Goal: Information Seeking & Learning: Learn about a topic

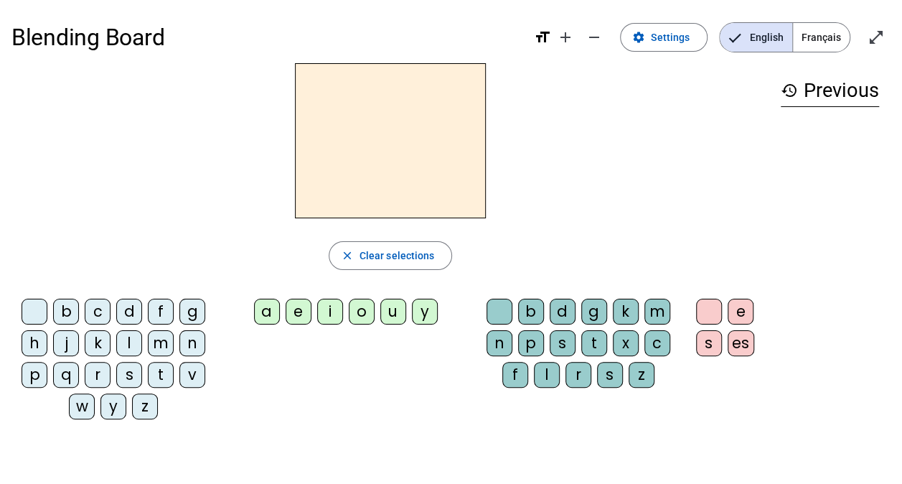
click at [821, 43] on span "Français" at bounding box center [821, 37] width 57 height 29
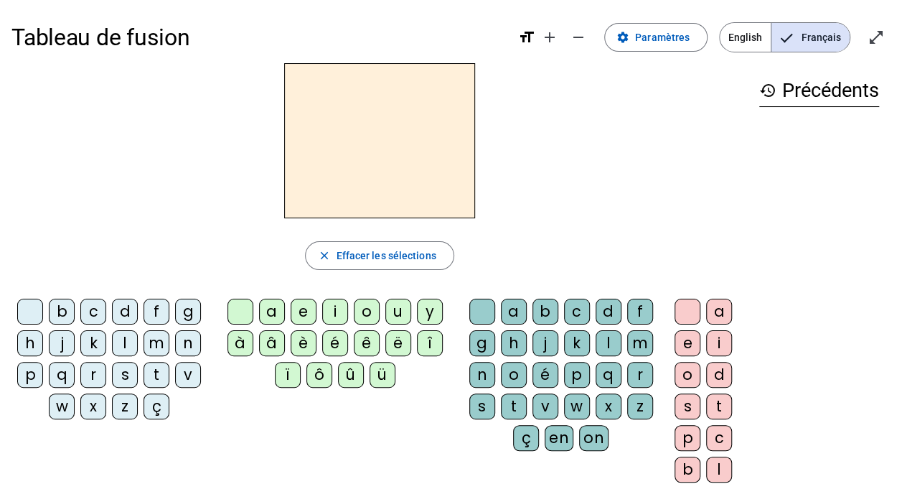
click at [184, 312] on div "g" at bounding box center [188, 312] width 26 height 26
click at [272, 345] on div "â" at bounding box center [272, 343] width 26 height 26
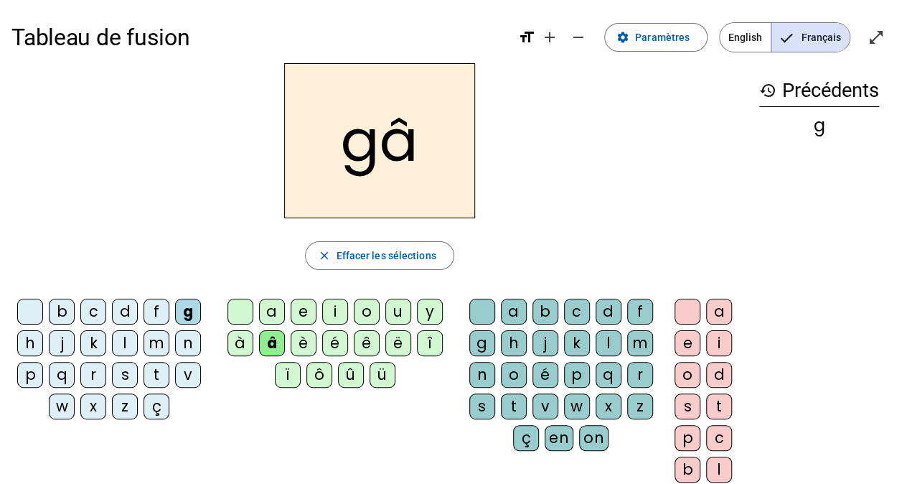
click at [511, 402] on div "t" at bounding box center [514, 406] width 26 height 26
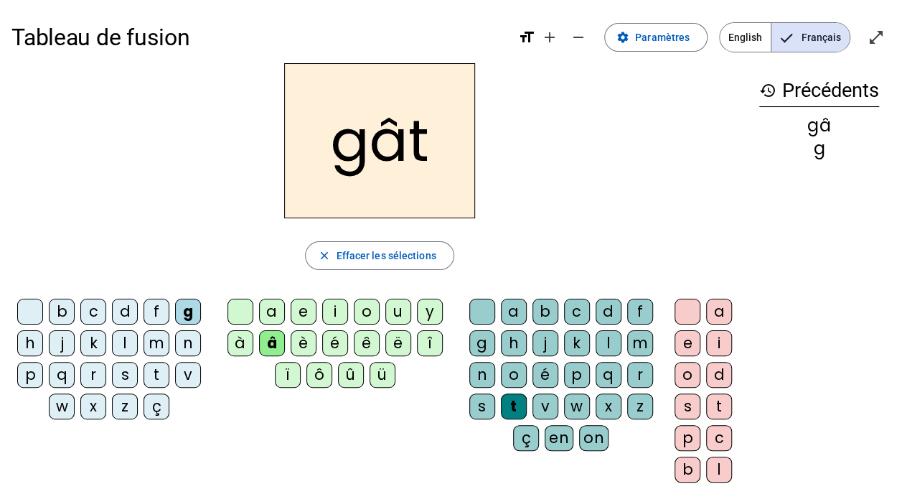
click at [684, 337] on div "e" at bounding box center [688, 343] width 26 height 26
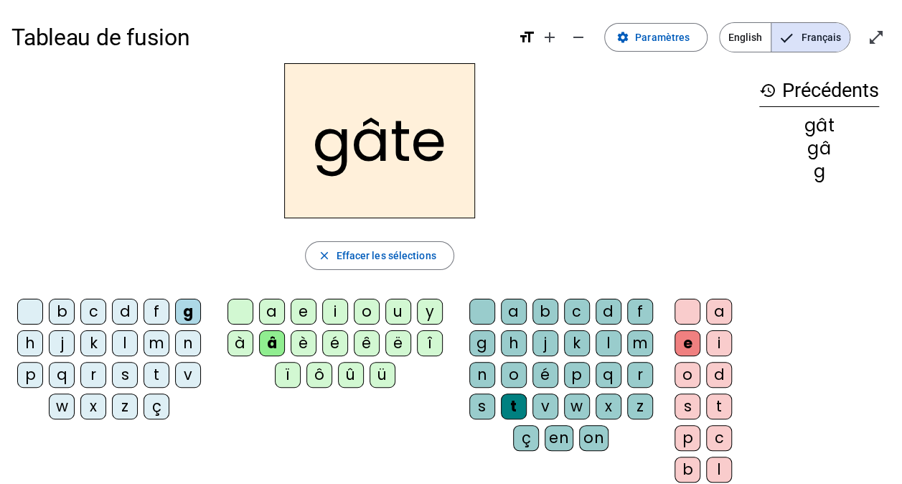
click at [720, 314] on div "a" at bounding box center [719, 312] width 26 height 26
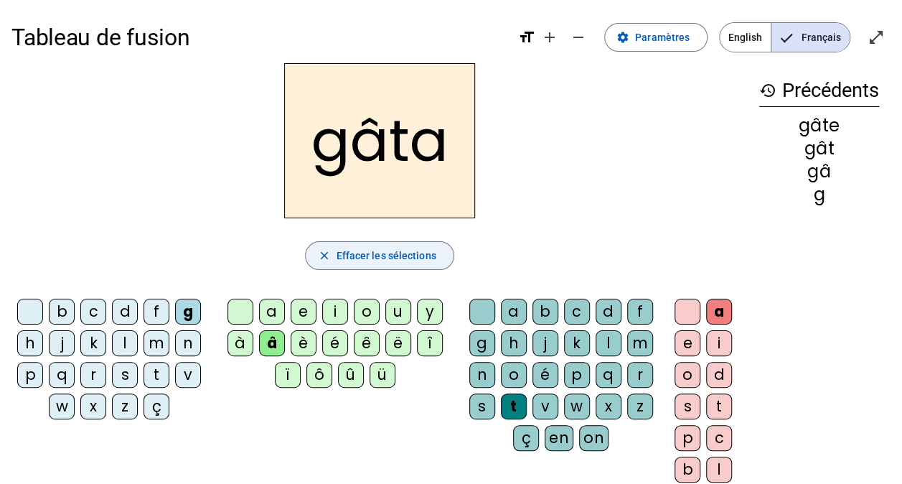
click at [408, 251] on span "Effacer les sélections" at bounding box center [386, 255] width 100 height 17
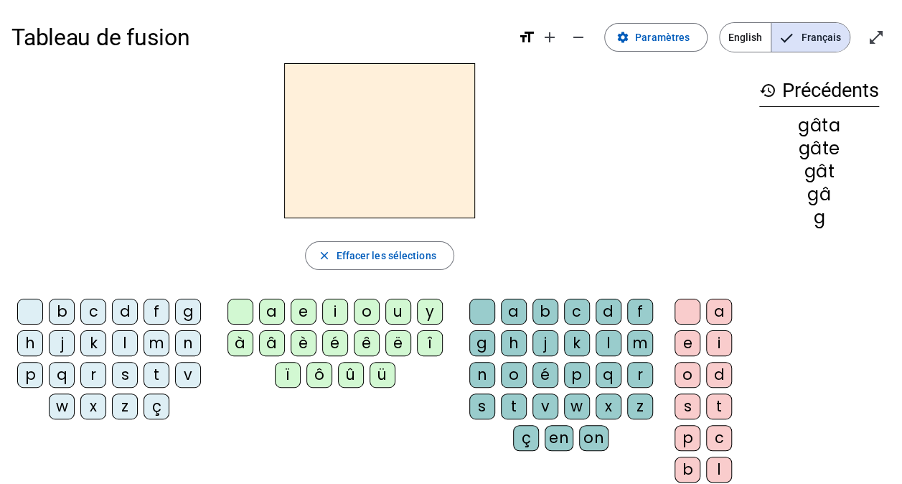
click at [155, 314] on div "f" at bounding box center [157, 312] width 26 height 26
click at [365, 345] on div "ê" at bounding box center [367, 343] width 26 height 26
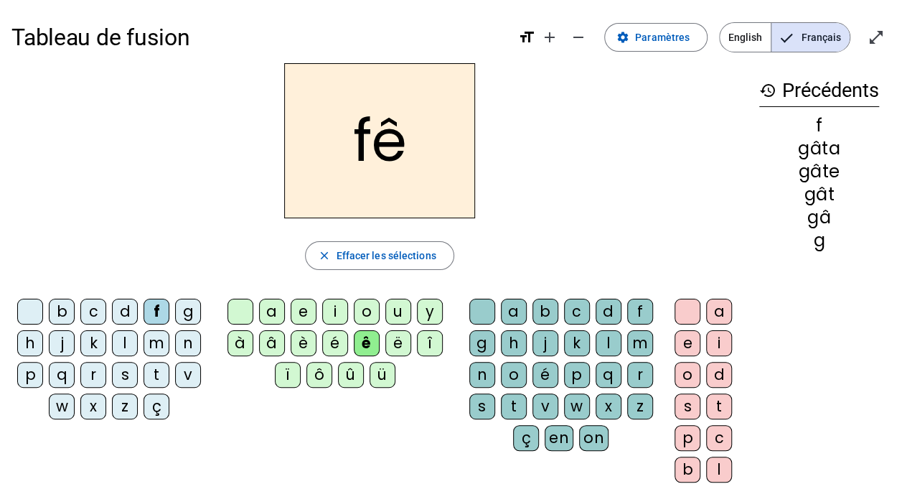
click at [511, 406] on div "t" at bounding box center [514, 406] width 26 height 26
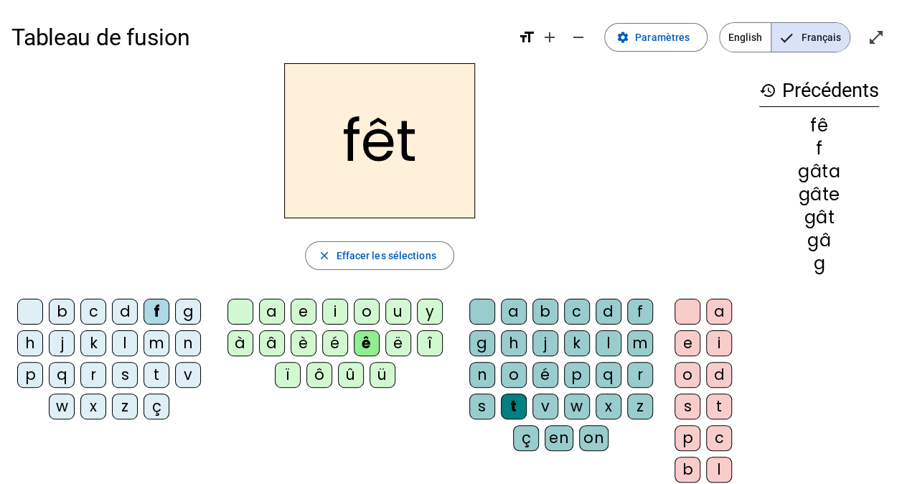
click at [304, 317] on div "e" at bounding box center [304, 312] width 26 height 26
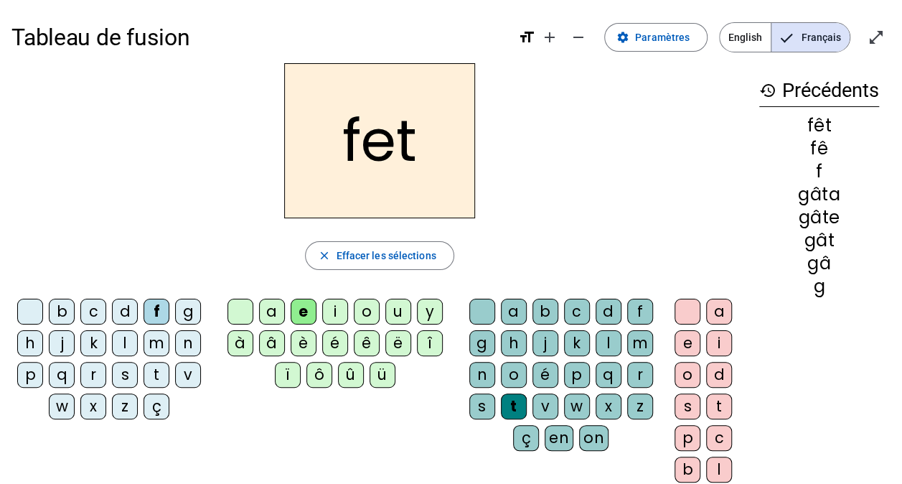
click at [319, 379] on div "ô" at bounding box center [320, 375] width 26 height 26
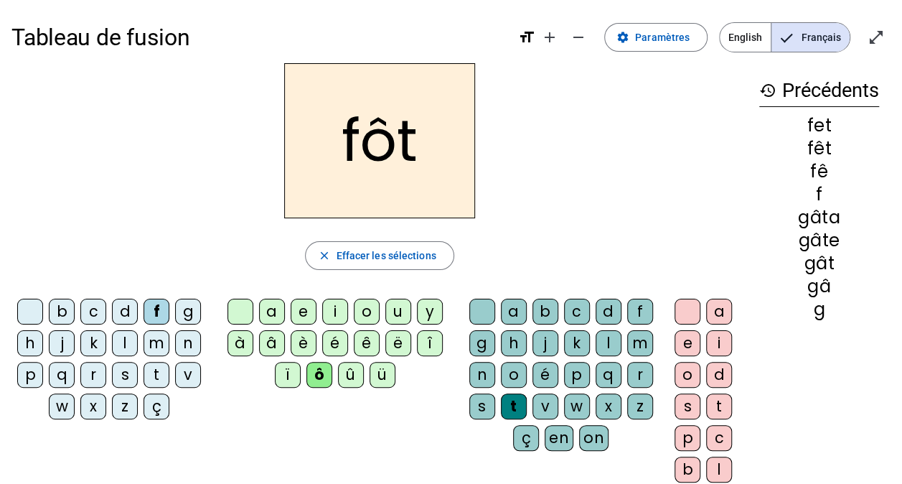
click at [365, 345] on div "ê" at bounding box center [367, 343] width 26 height 26
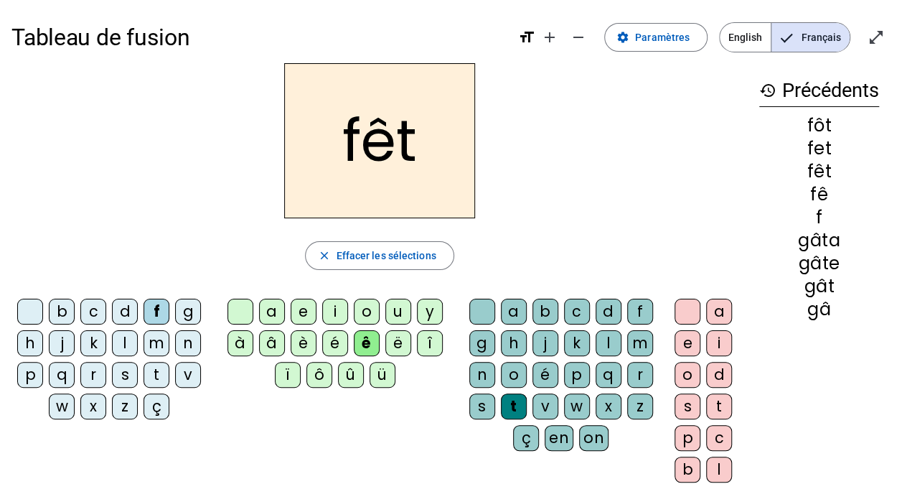
click at [685, 347] on div "e" at bounding box center [688, 343] width 26 height 26
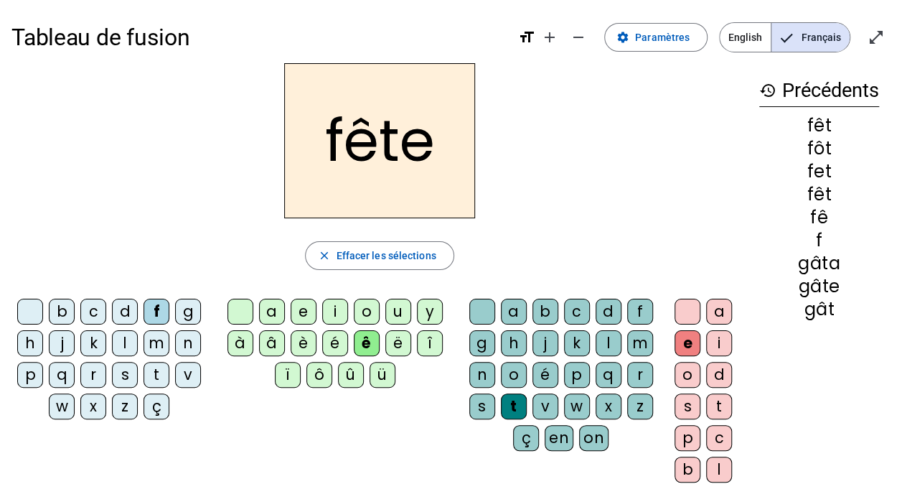
click at [772, 87] on mat-icon "history" at bounding box center [767, 90] width 17 height 17
click at [408, 265] on span "button" at bounding box center [379, 255] width 147 height 34
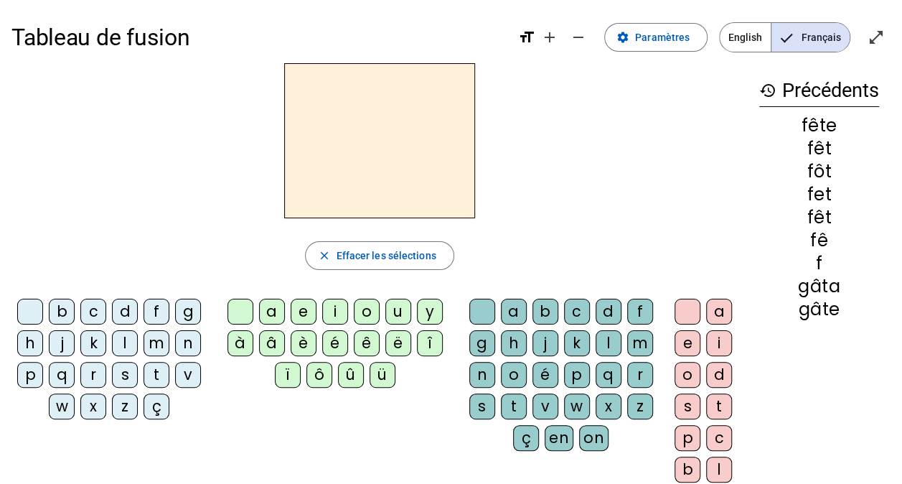
click at [513, 406] on div "t" at bounding box center [514, 406] width 26 height 26
click at [366, 346] on div "ê" at bounding box center [367, 343] width 26 height 26
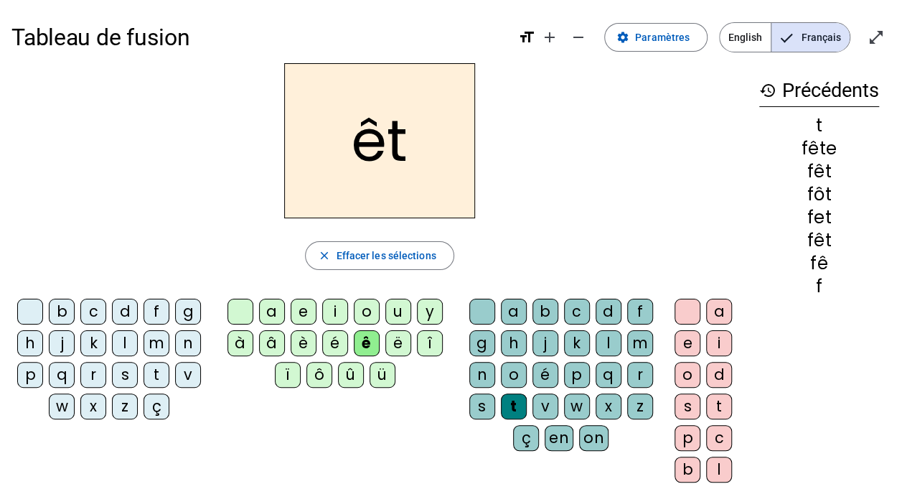
click at [501, 380] on letter-bubble "o" at bounding box center [517, 378] width 32 height 32
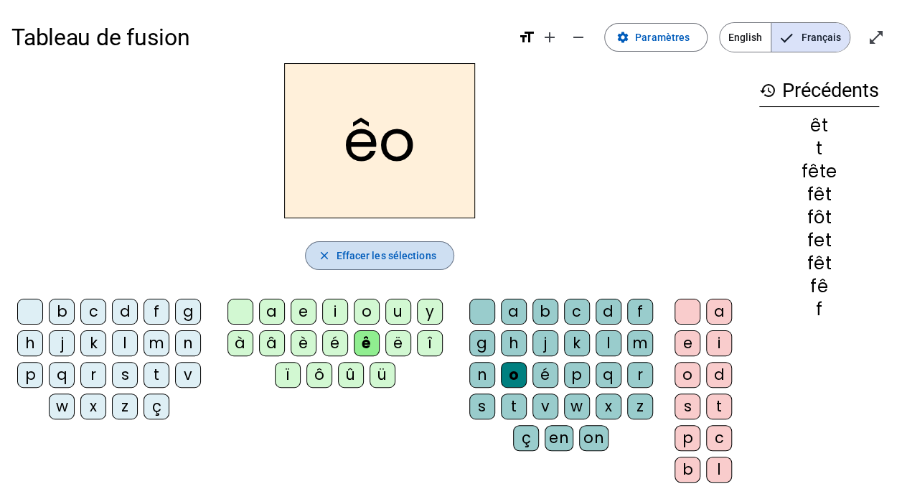
click at [404, 246] on span "button" at bounding box center [379, 255] width 147 height 34
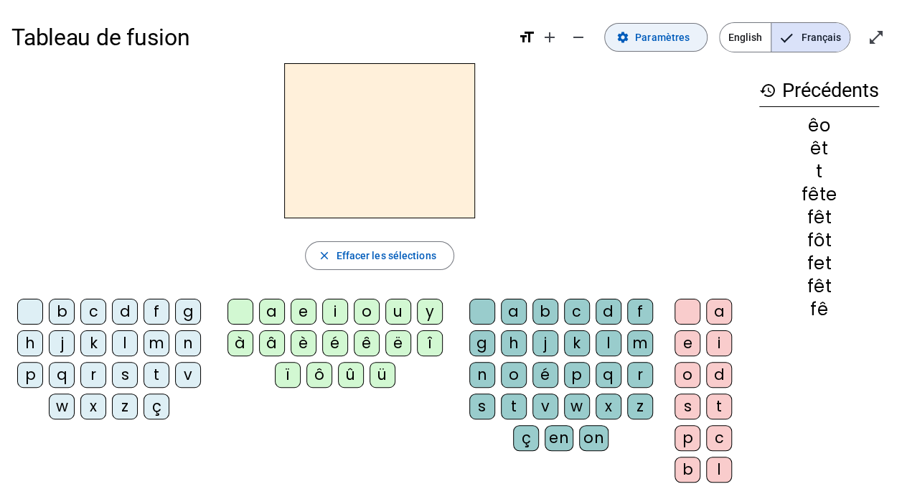
click at [671, 37] on span "Paramètres" at bounding box center [662, 37] width 55 height 17
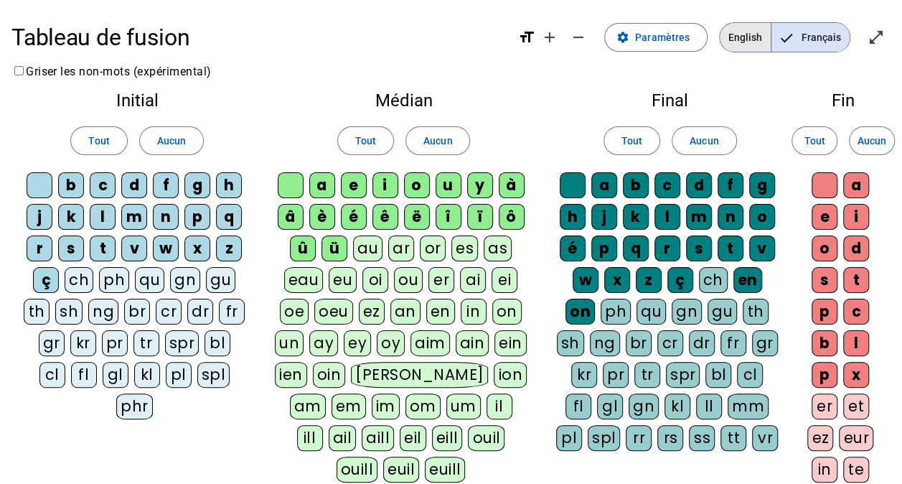
click at [747, 37] on span "English" at bounding box center [745, 37] width 51 height 29
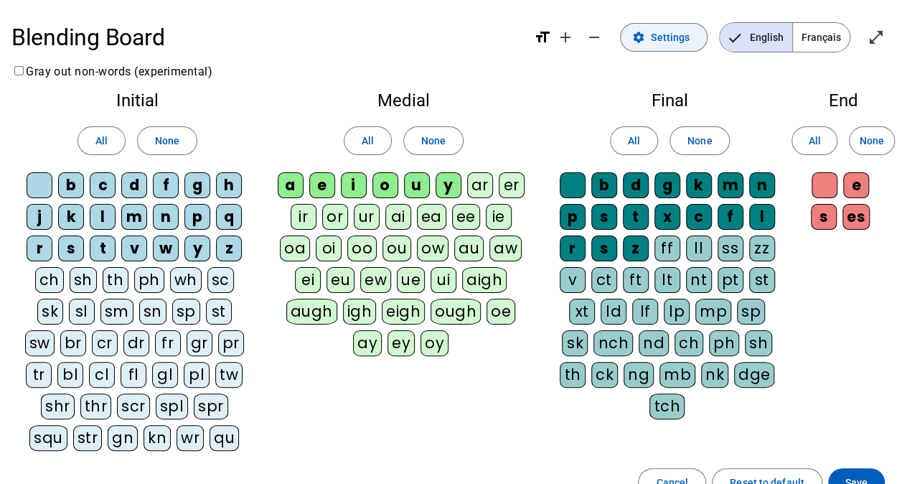
click at [682, 45] on span "Settings" at bounding box center [670, 37] width 39 height 17
click at [823, 37] on span "Français" at bounding box center [821, 37] width 57 height 29
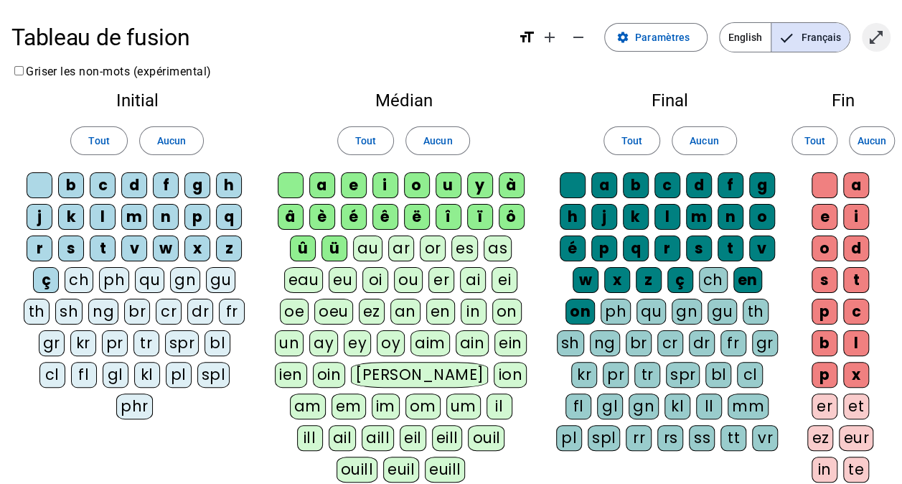
click at [883, 44] on mat-icon "open_in_full" at bounding box center [876, 37] width 17 height 17
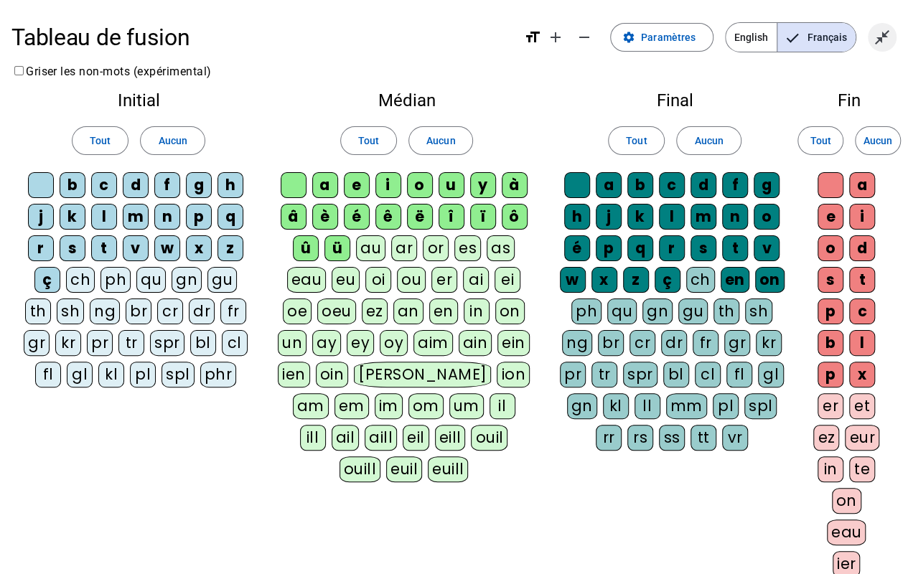
click at [879, 44] on mat-icon "close_fullscreen" at bounding box center [882, 37] width 17 height 17
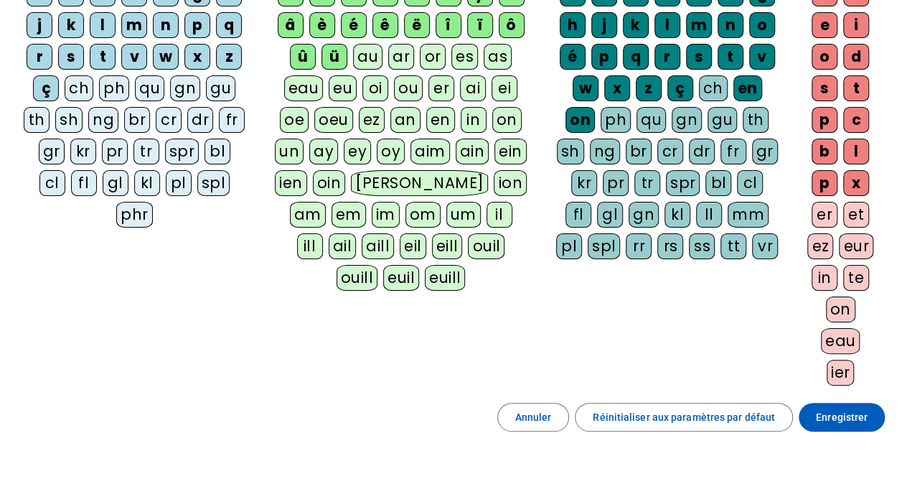
scroll to position [192, 0]
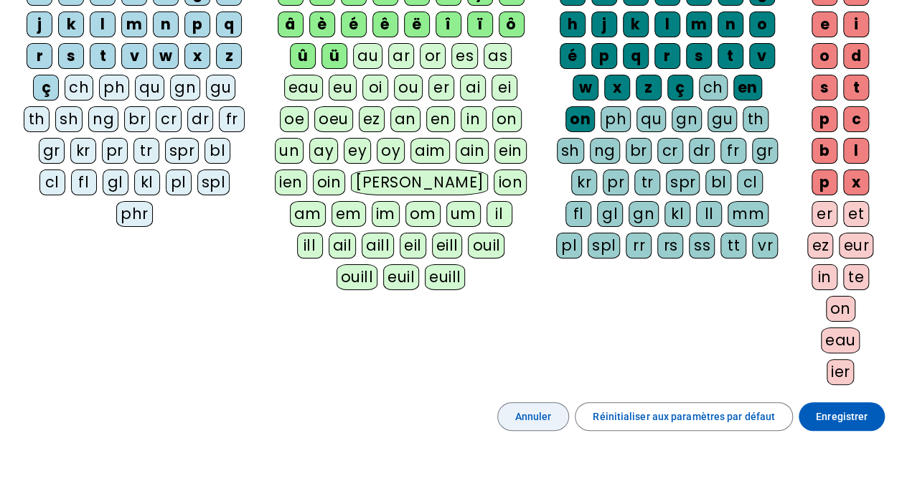
click at [558, 424] on span at bounding box center [533, 416] width 71 height 34
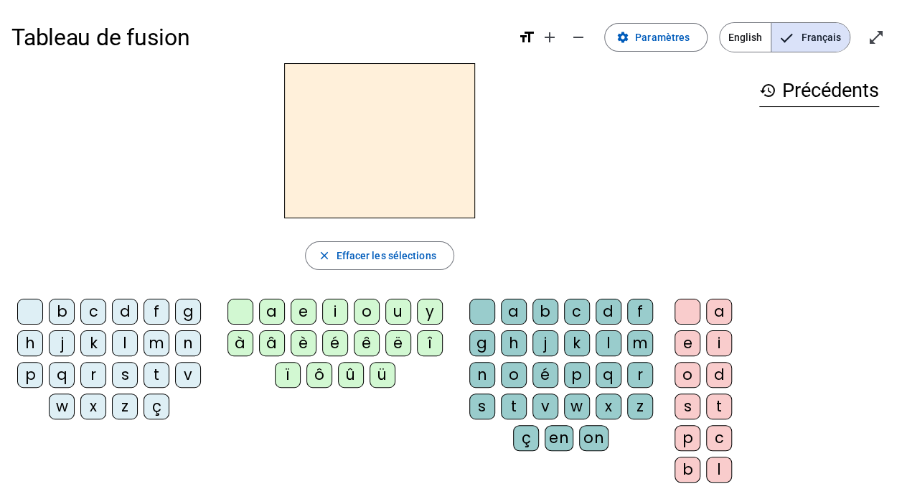
click at [155, 370] on div "t" at bounding box center [157, 375] width 26 height 26
click at [366, 350] on div "ê" at bounding box center [367, 343] width 26 height 26
click at [513, 409] on div "t" at bounding box center [514, 406] width 26 height 26
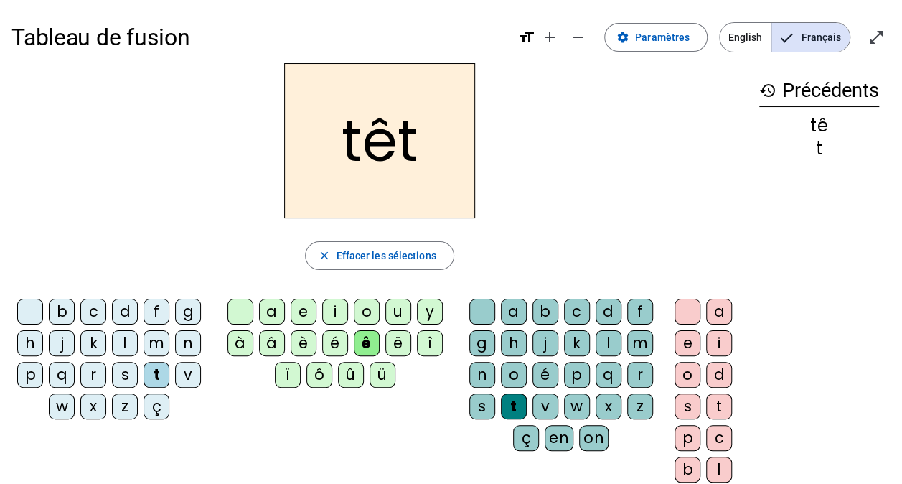
click at [686, 345] on div "e" at bounding box center [688, 343] width 26 height 26
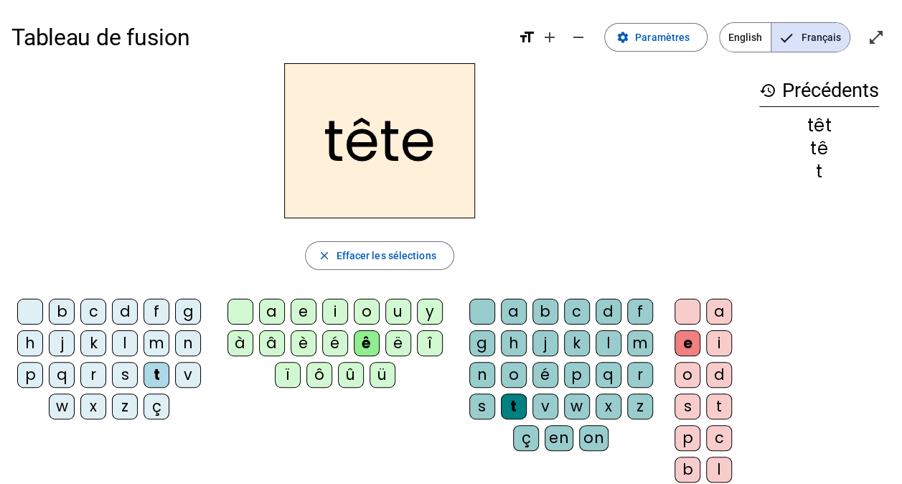
click at [363, 149] on h2 "tête" at bounding box center [379, 140] width 191 height 155
click at [372, 263] on span "button" at bounding box center [379, 255] width 147 height 34
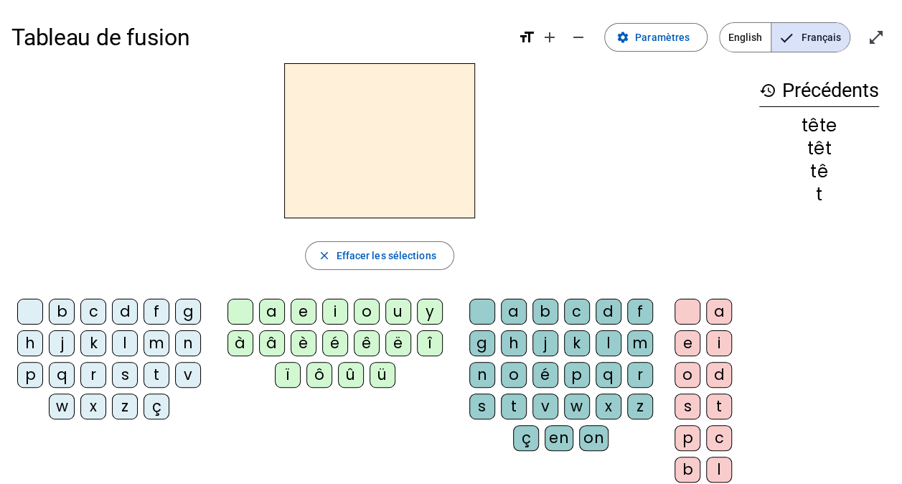
click at [546, 312] on div "b" at bounding box center [546, 312] width 26 height 26
click at [273, 313] on div "a" at bounding box center [272, 312] width 26 height 26
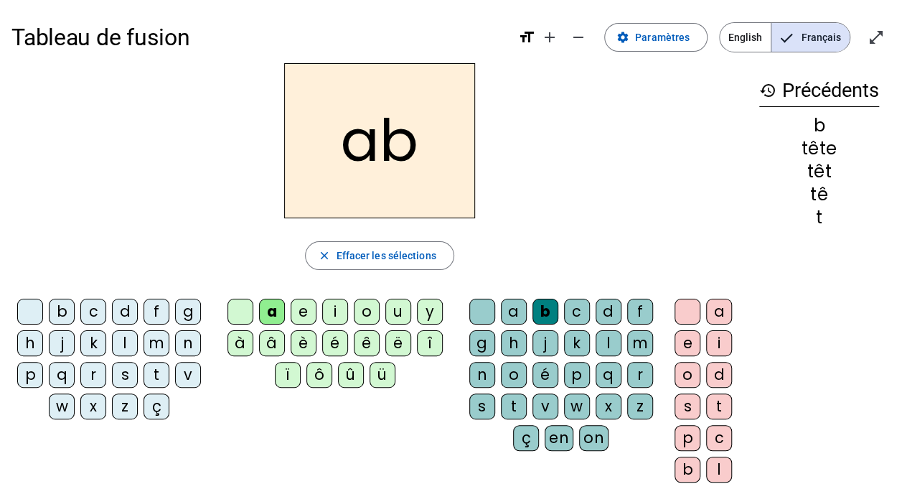
click at [155, 312] on div "f" at bounding box center [157, 312] width 26 height 26
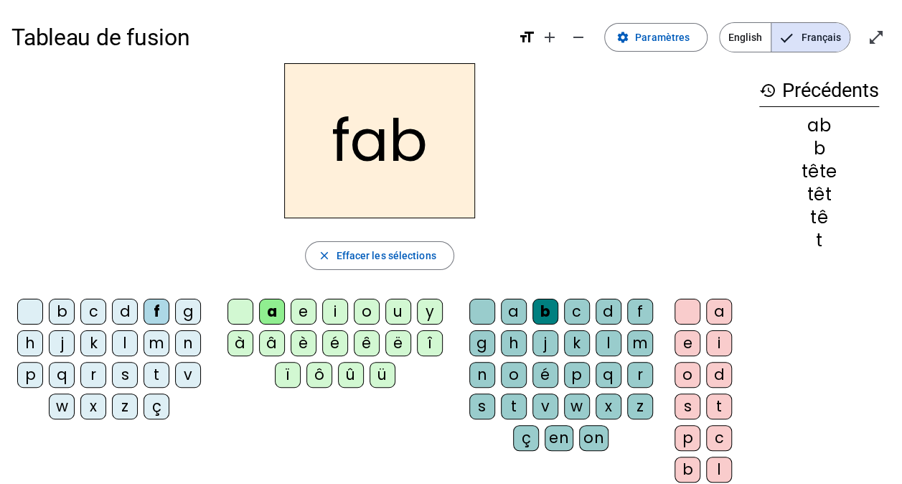
click at [714, 317] on div "a" at bounding box center [719, 312] width 26 height 26
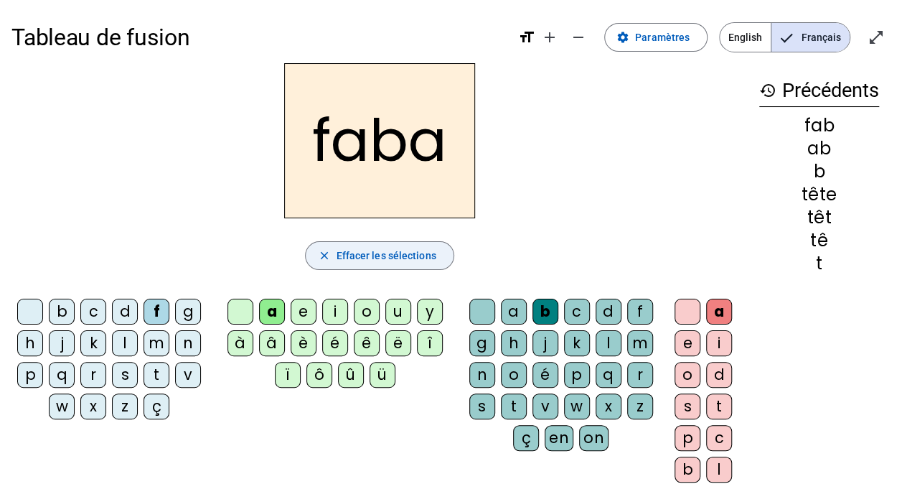
click at [400, 259] on span "Effacer les sélections" at bounding box center [386, 255] width 100 height 17
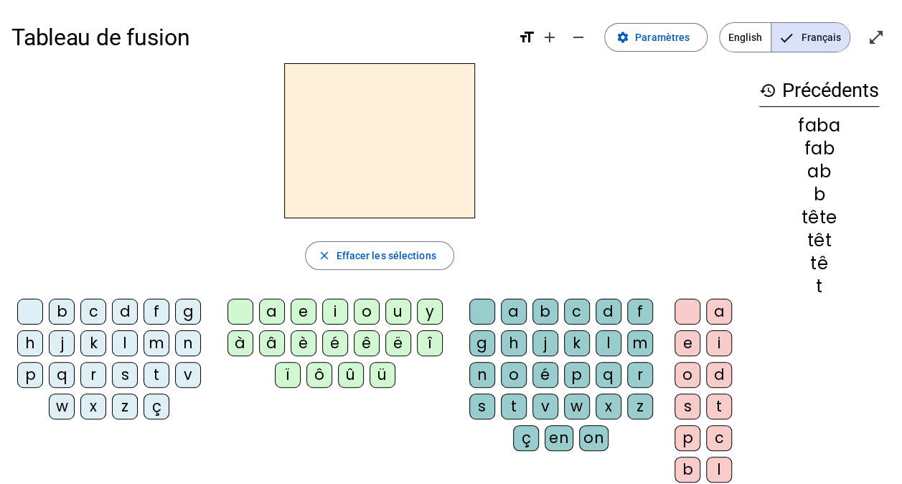
click at [149, 343] on div "m" at bounding box center [157, 343] width 26 height 26
click at [335, 319] on div "i" at bounding box center [335, 312] width 26 height 26
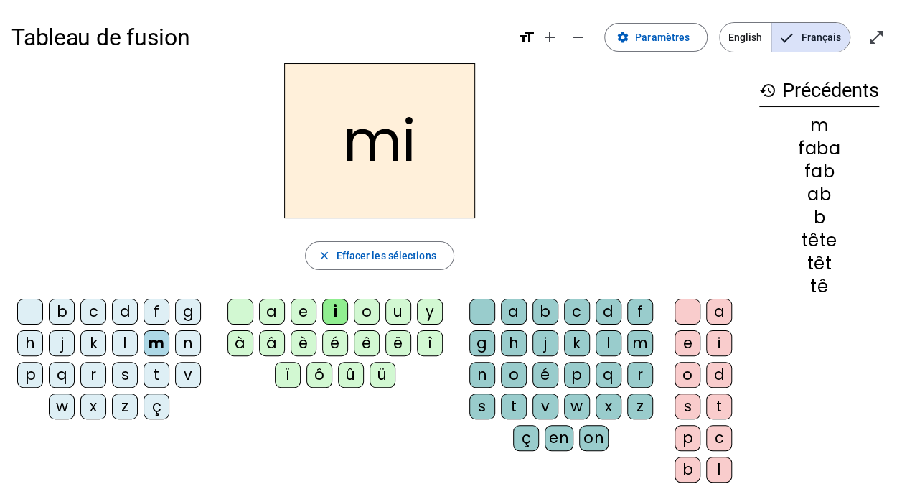
click at [598, 346] on div "l" at bounding box center [609, 343] width 26 height 26
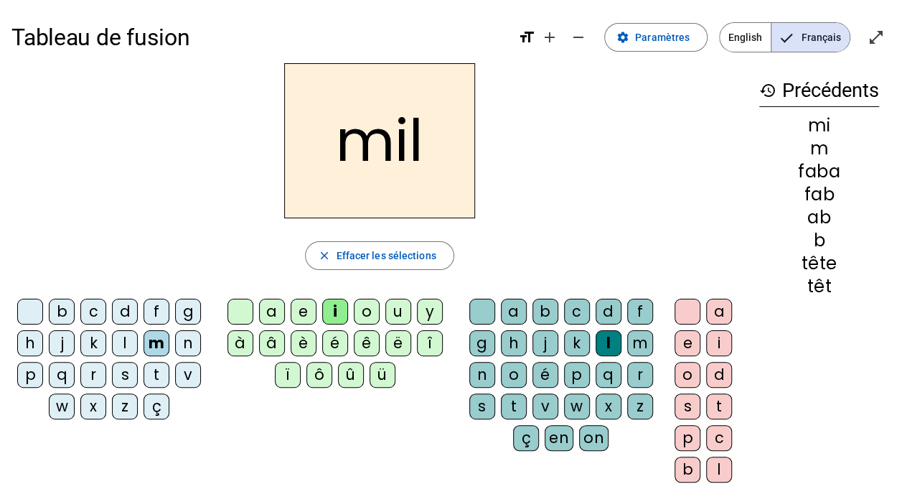
click at [123, 371] on div "s" at bounding box center [125, 375] width 26 height 26
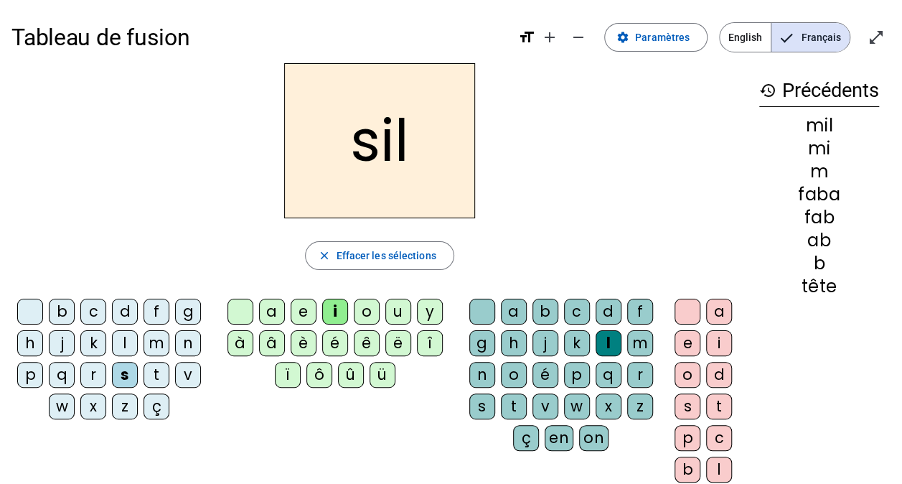
click at [30, 373] on div "p" at bounding box center [30, 375] width 26 height 26
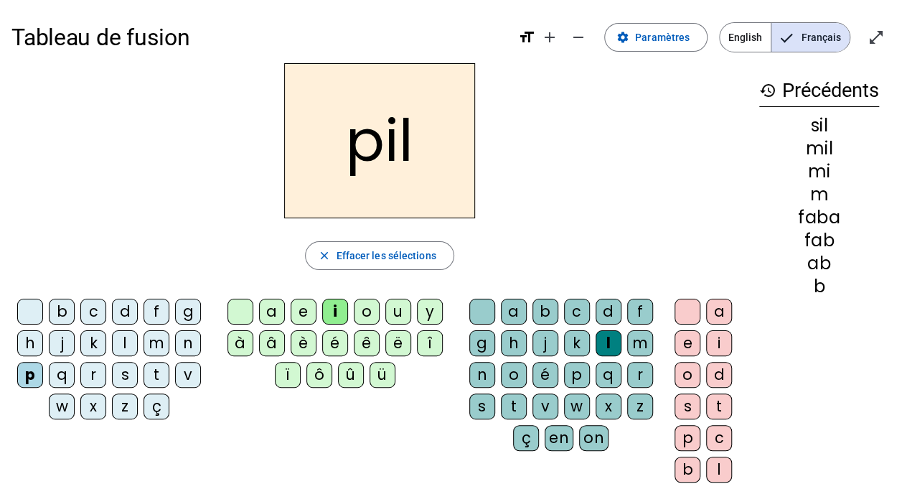
click at [92, 375] on div "r" at bounding box center [93, 375] width 26 height 26
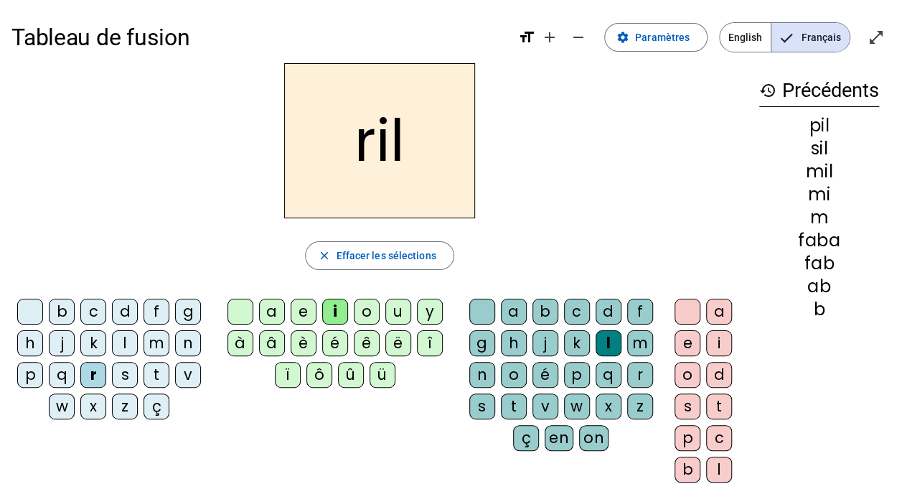
click at [481, 373] on div "n" at bounding box center [482, 375] width 26 height 26
